Goal: Task Accomplishment & Management: Manage account settings

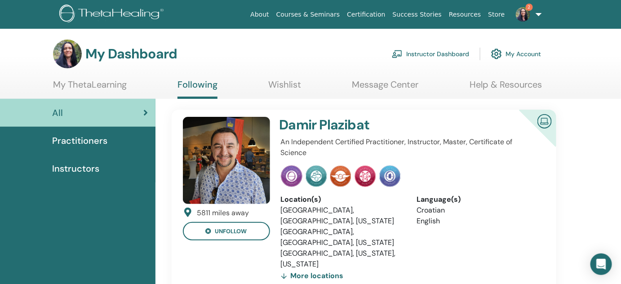
click at [445, 52] on link "Instructor Dashboard" at bounding box center [430, 54] width 77 height 20
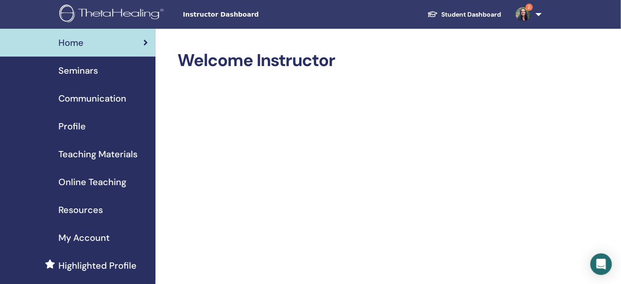
click at [72, 71] on span "Seminars" at bounding box center [78, 70] width 40 height 13
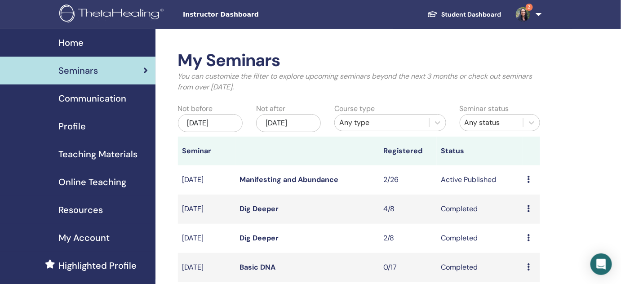
click at [529, 180] on icon at bounding box center [529, 179] width 3 height 7
click at [540, 214] on link "Attendees" at bounding box center [530, 214] width 34 height 9
